Goal: Find specific page/section: Find specific page/section

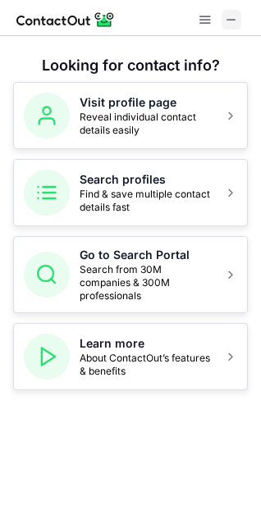
click at [233, 26] on span at bounding box center [230, 19] width 13 height 13
